Goal: Information Seeking & Learning: Learn about a topic

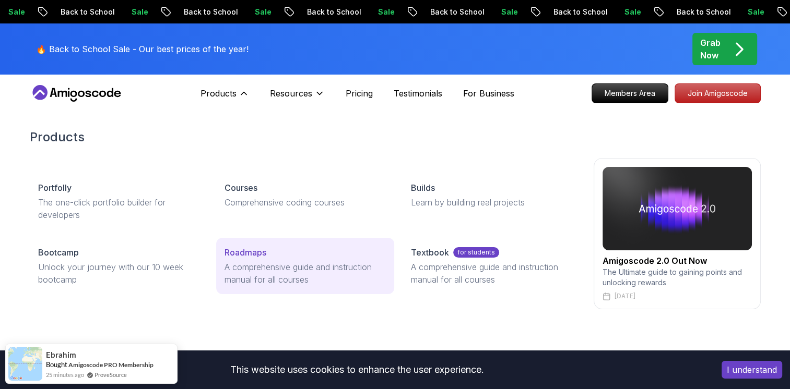
click at [258, 253] on p "Roadmaps" at bounding box center [245, 252] width 42 height 13
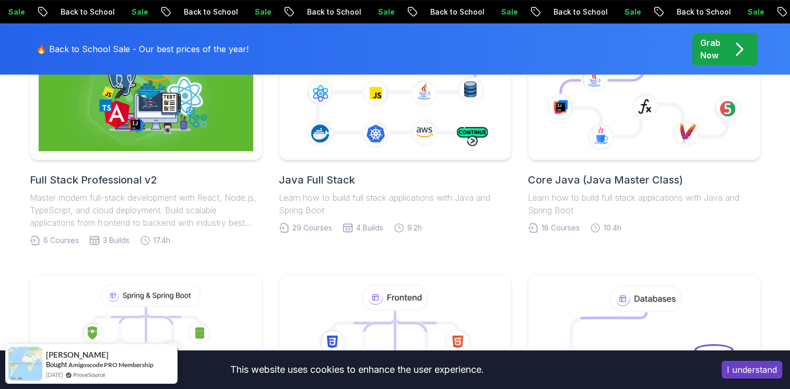
scroll to position [574, 0]
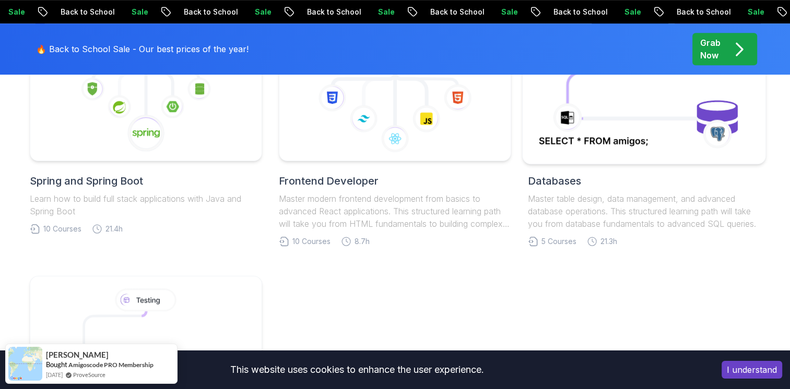
click at [679, 122] on icon at bounding box center [644, 96] width 220 height 118
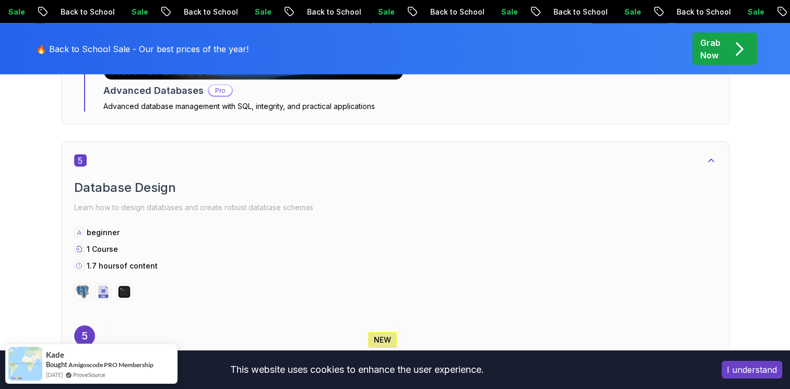
scroll to position [1879, 0]
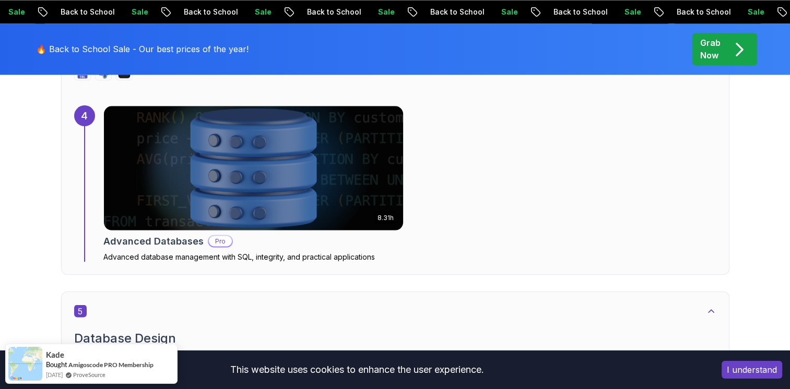
click at [230, 183] on img at bounding box center [253, 168] width 314 height 131
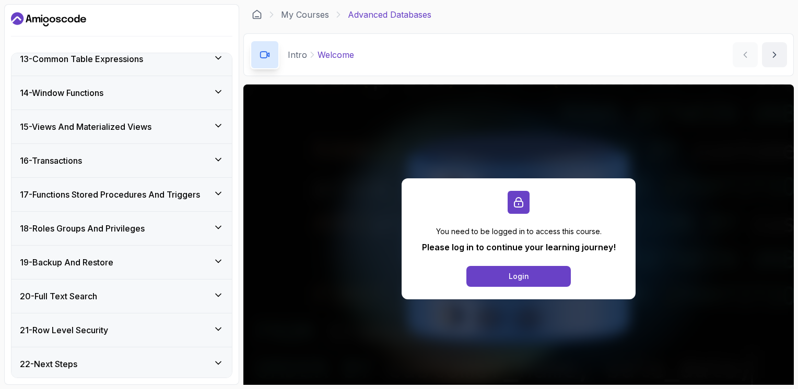
click at [215, 247] on div "19 - Backup And Restore" at bounding box center [121, 262] width 220 height 33
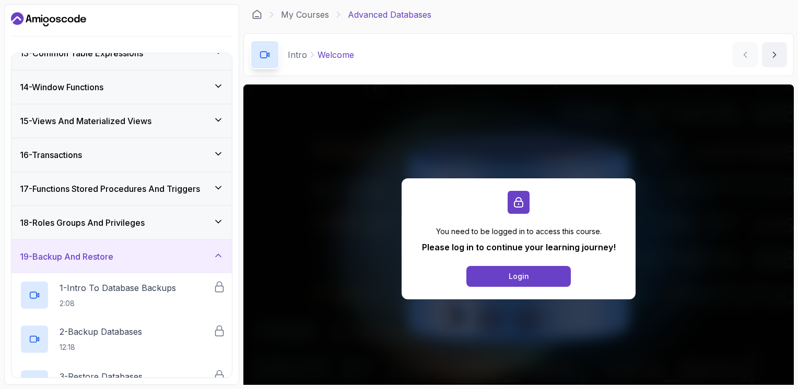
scroll to position [418, 0]
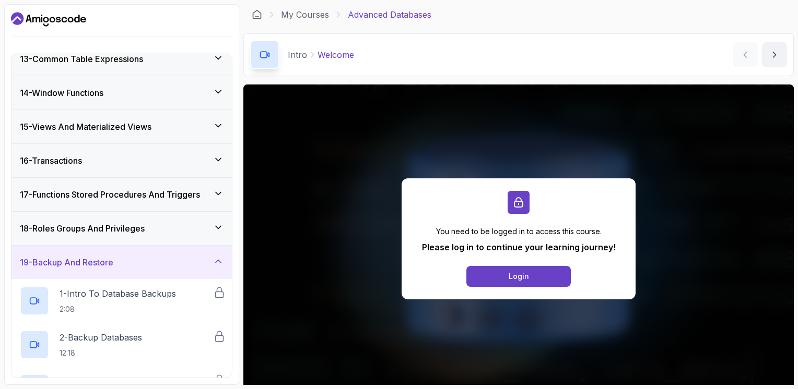
click at [218, 251] on div "19 - Backup And Restore" at bounding box center [121, 262] width 220 height 33
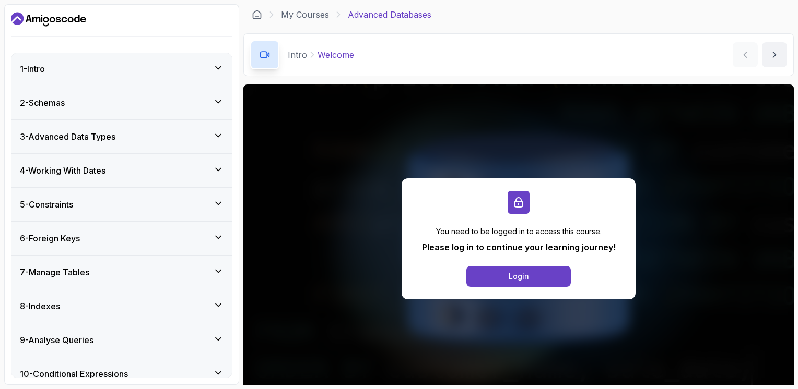
scroll to position [0, 0]
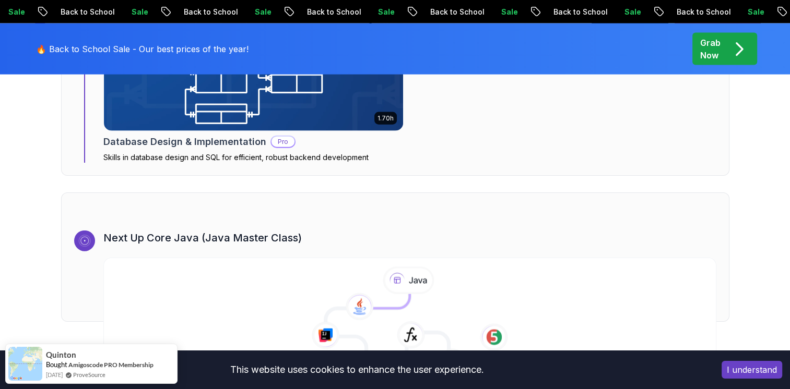
scroll to position [2245, 0]
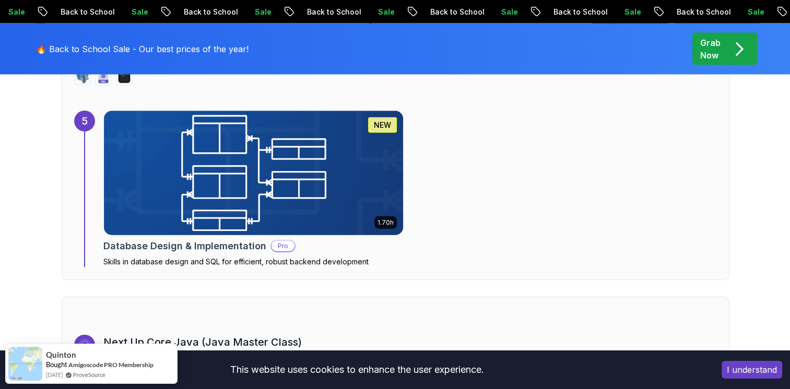
click at [247, 183] on img at bounding box center [253, 173] width 314 height 131
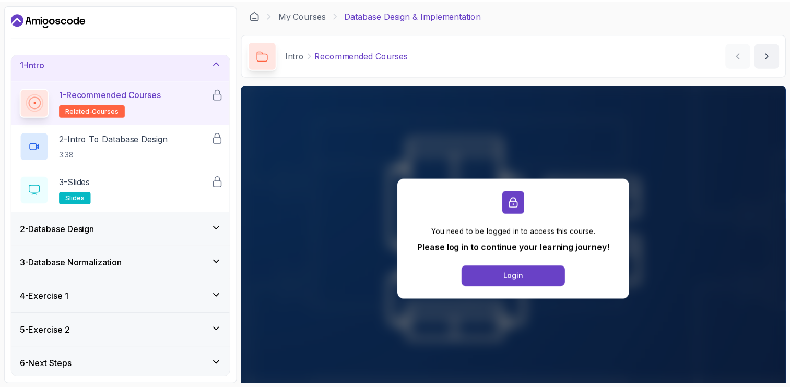
scroll to position [9, 0]
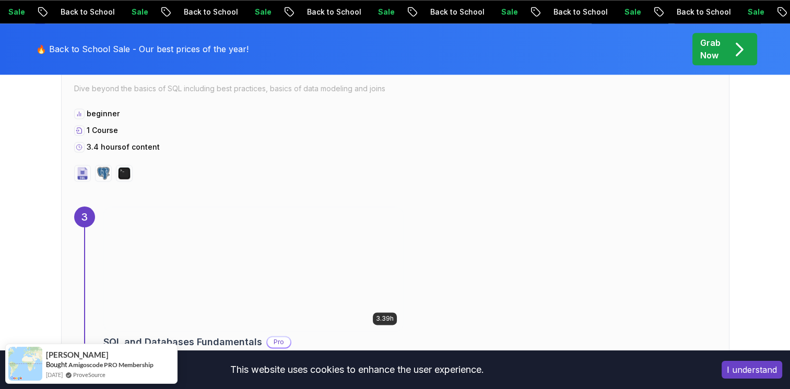
scroll to position [1357, 0]
